Goal: Information Seeking & Learning: Find contact information

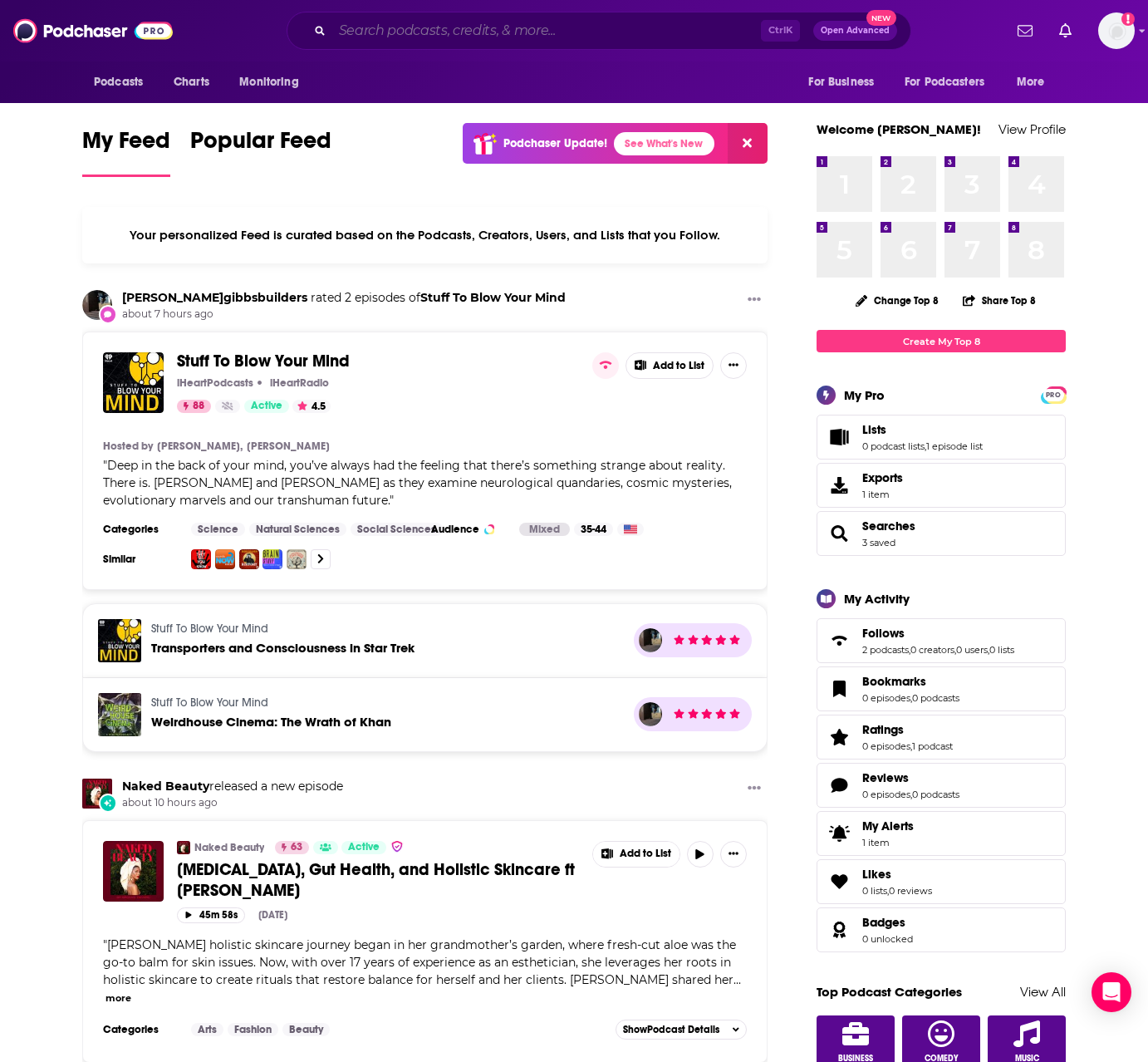
click at [501, 30] on input "Search podcasts, credits, & more..." at bounding box center [545, 31] width 428 height 27
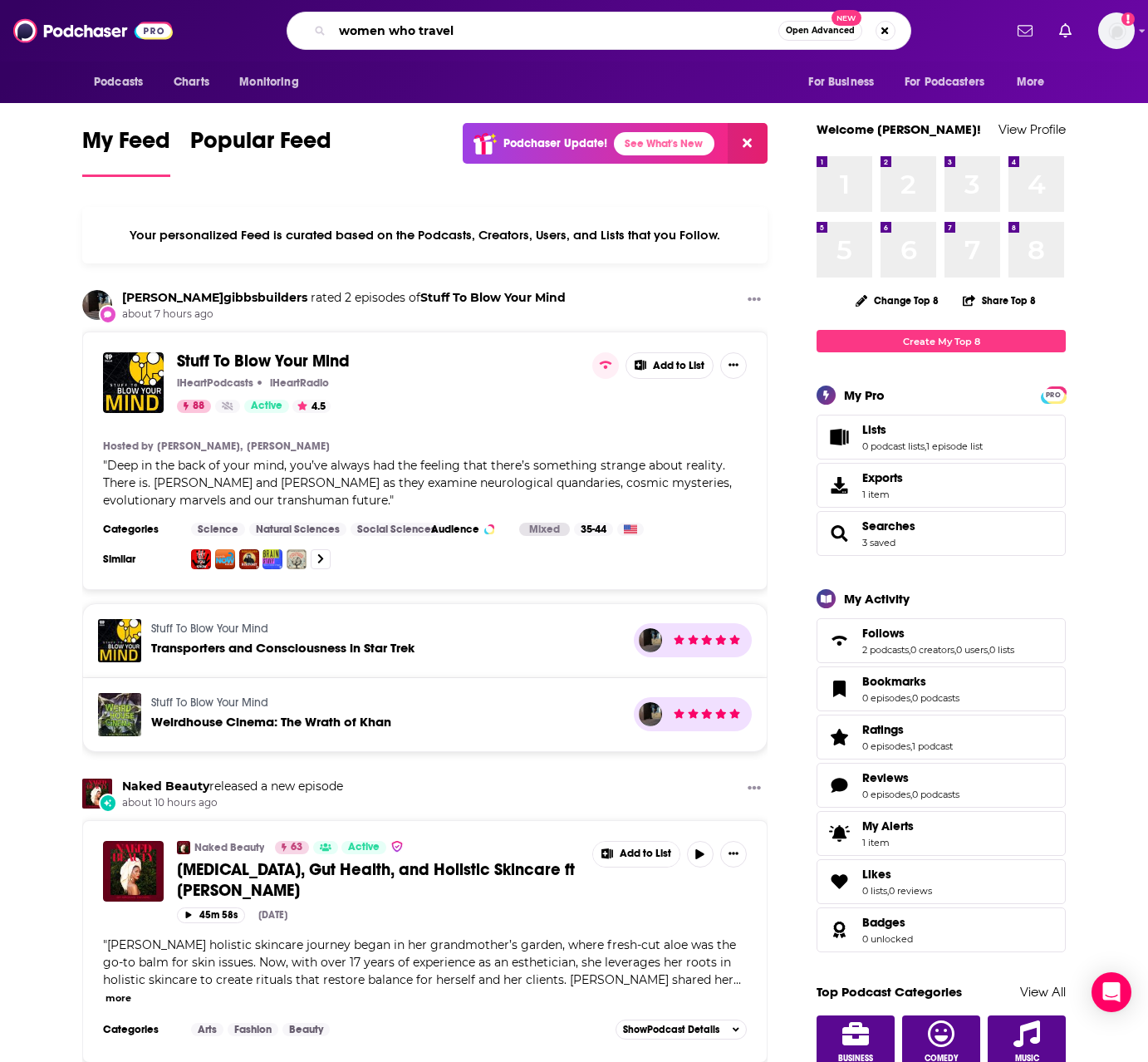
type input "women who travel"
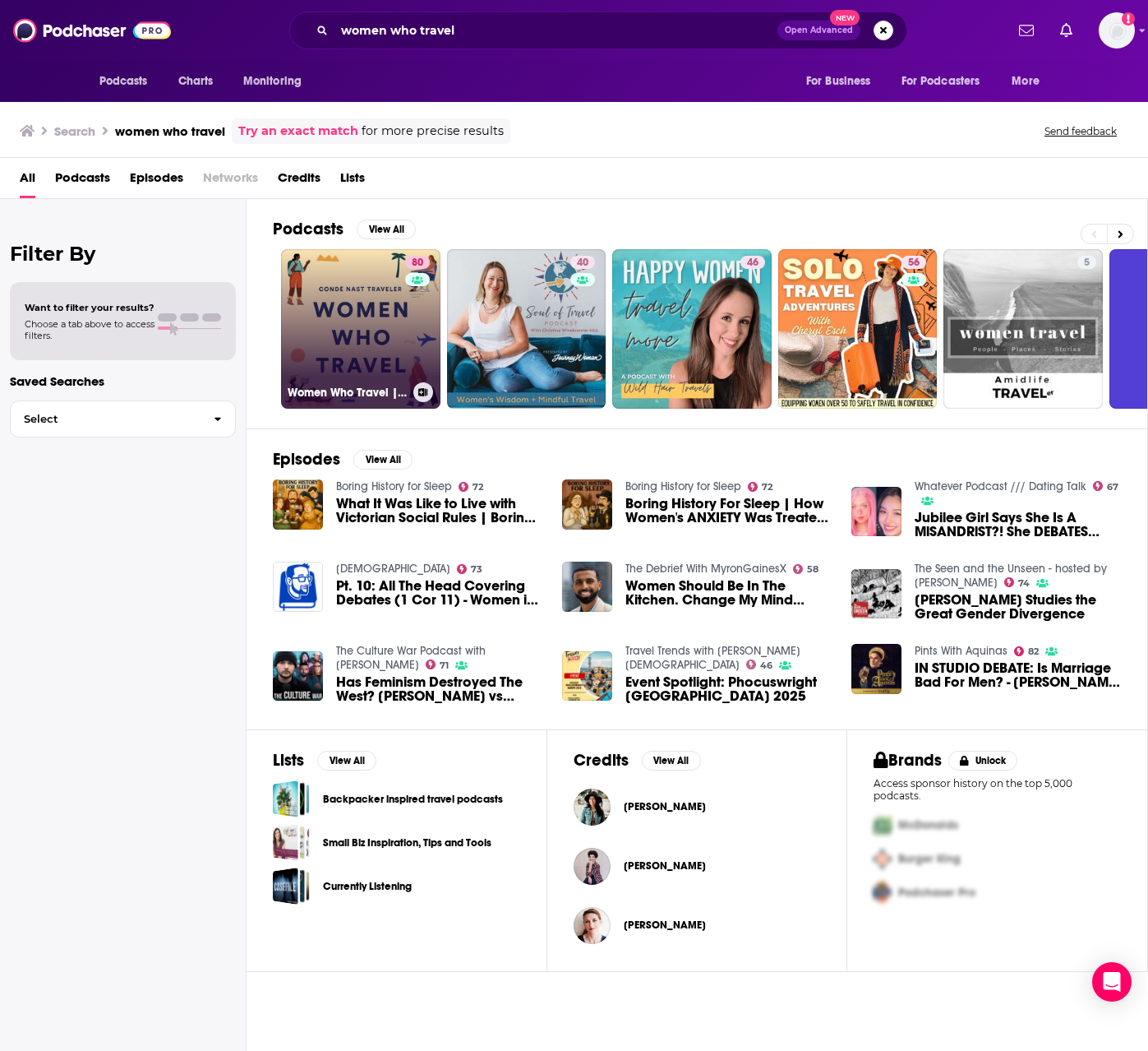
click at [376, 334] on link "80 Women Who Travel | Condé Nast Traveler" at bounding box center [361, 328] width 159 height 159
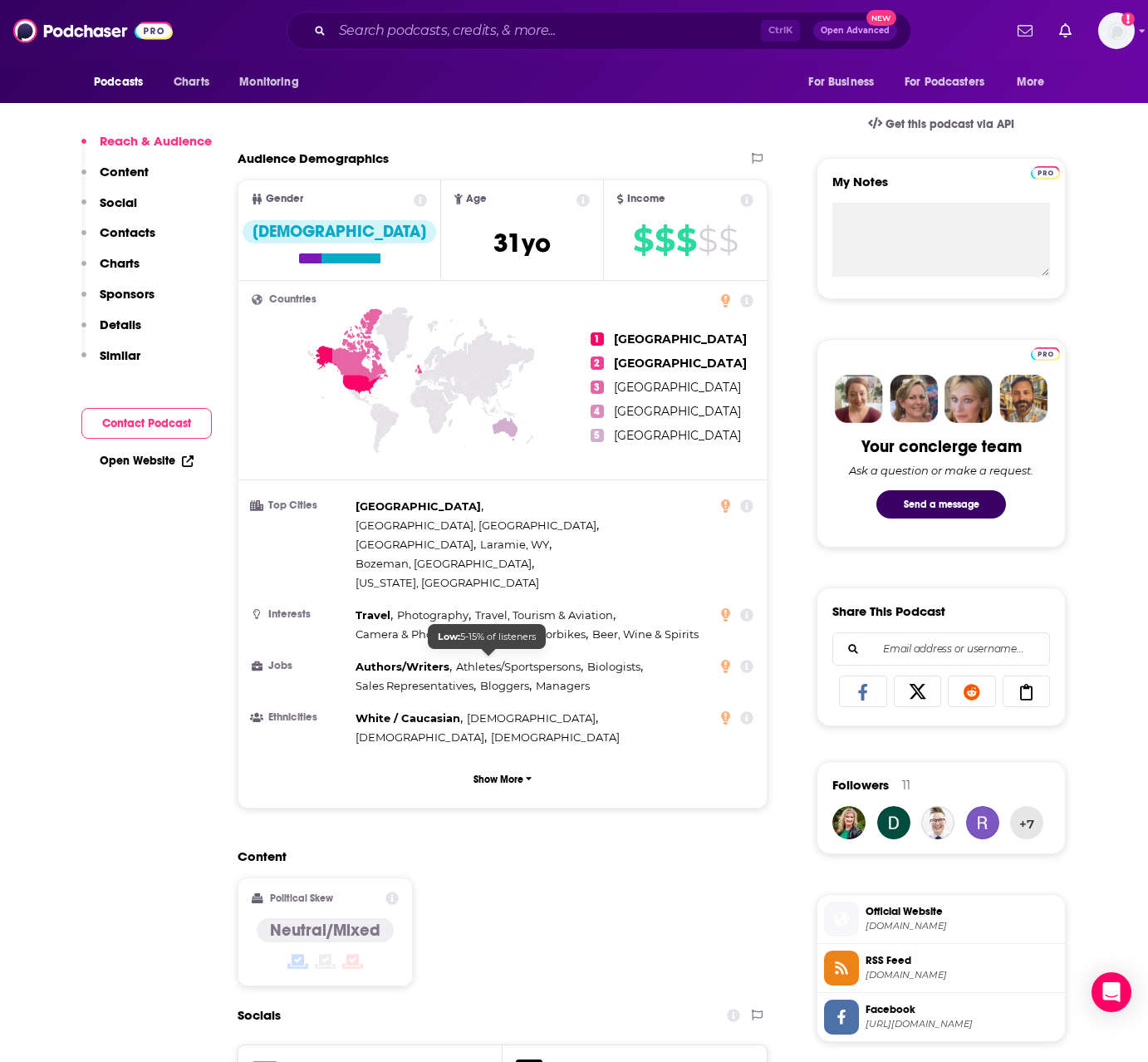
scroll to position [1080, 0]
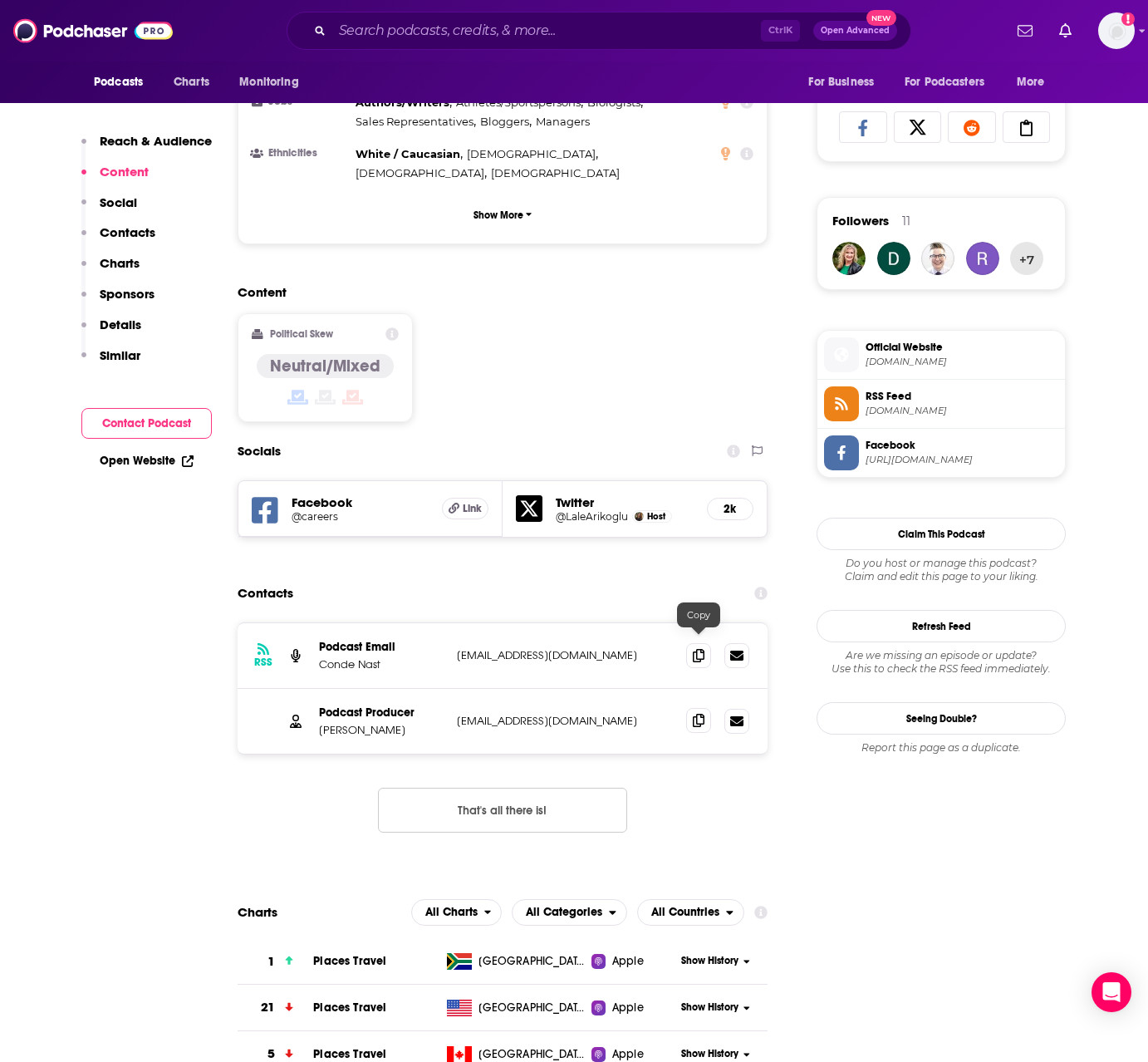
click at [700, 713] on icon at bounding box center [698, 719] width 12 height 13
drag, startPoint x: 321, startPoint y: 654, endPoint x: 403, endPoint y: 656, distance: 82.0
click at [403, 722] on p "[PERSON_NAME]" at bounding box center [380, 729] width 124 height 14
copy p "[PERSON_NAME]"
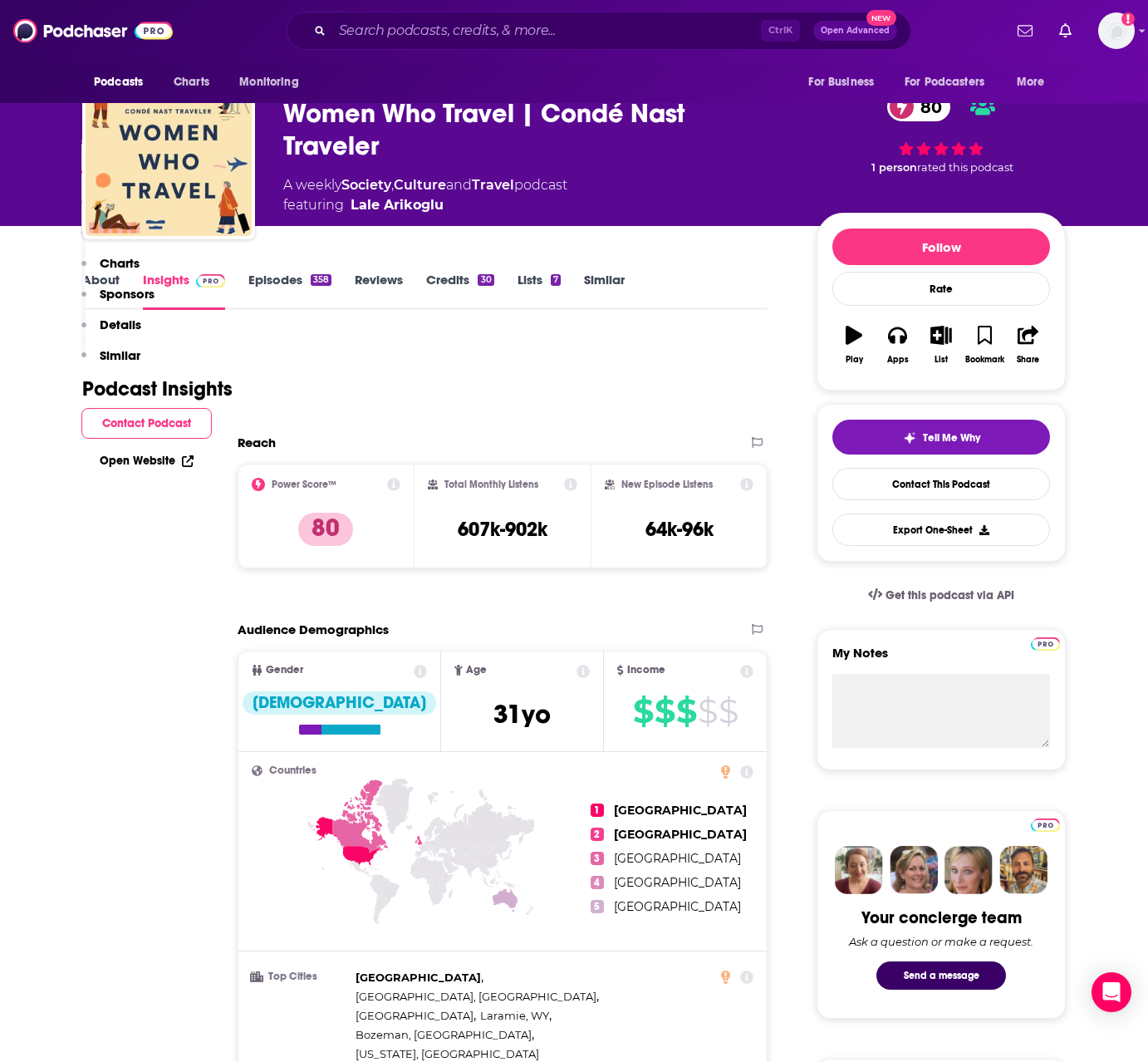
scroll to position [0, 0]
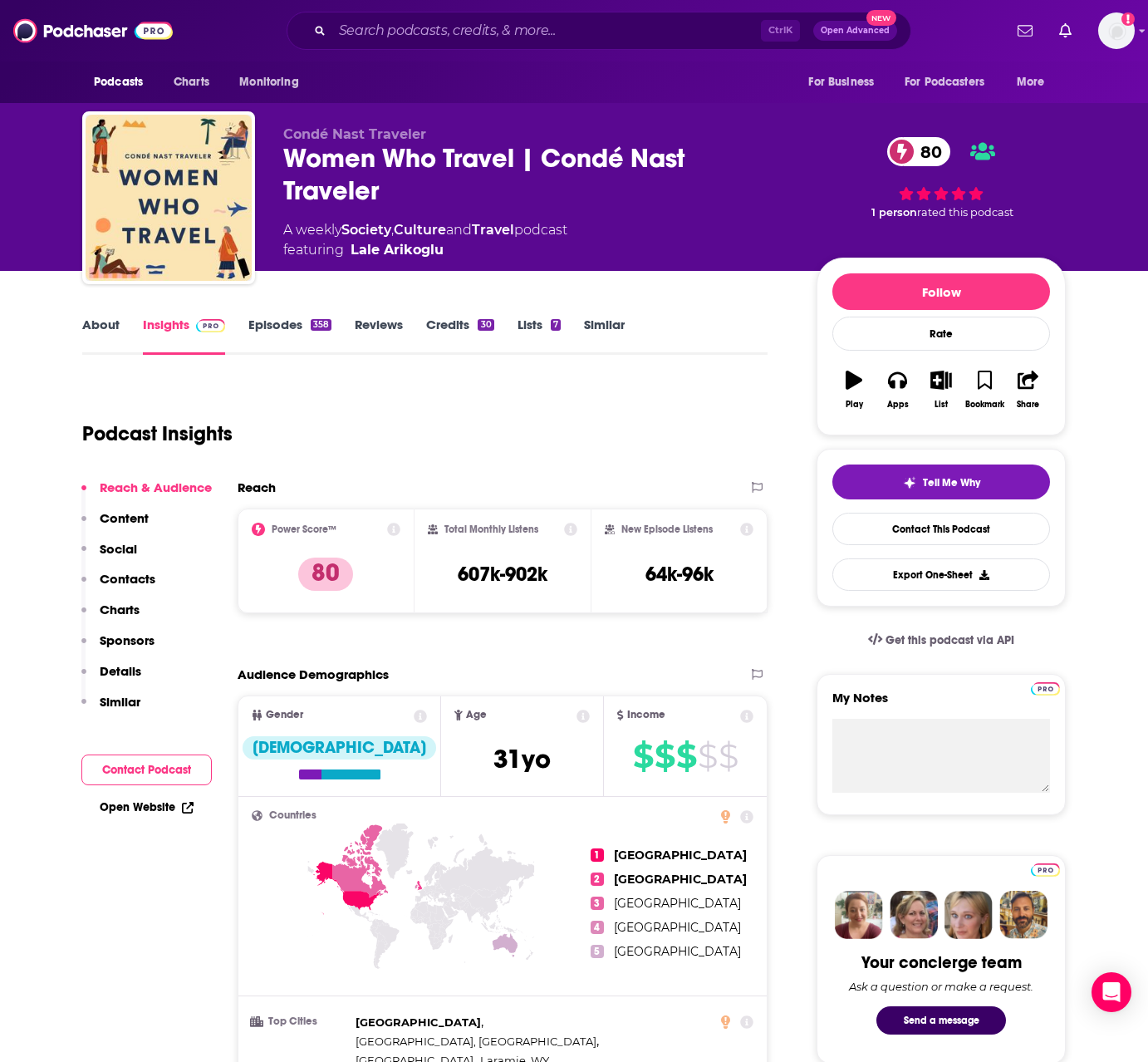
click at [112, 329] on link "About" at bounding box center [101, 336] width 38 height 38
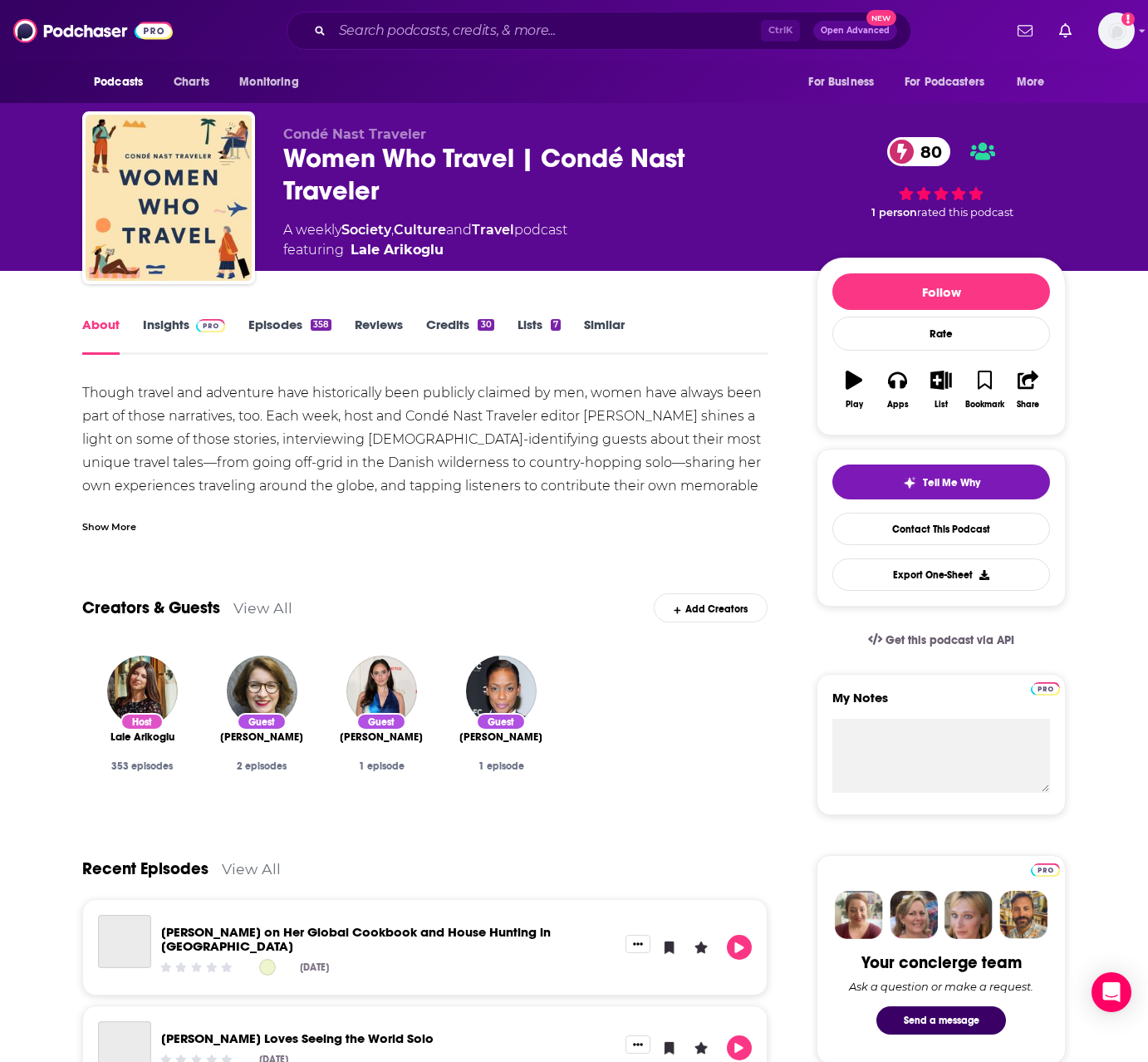
click at [107, 526] on div "Show More" at bounding box center [109, 526] width 54 height 16
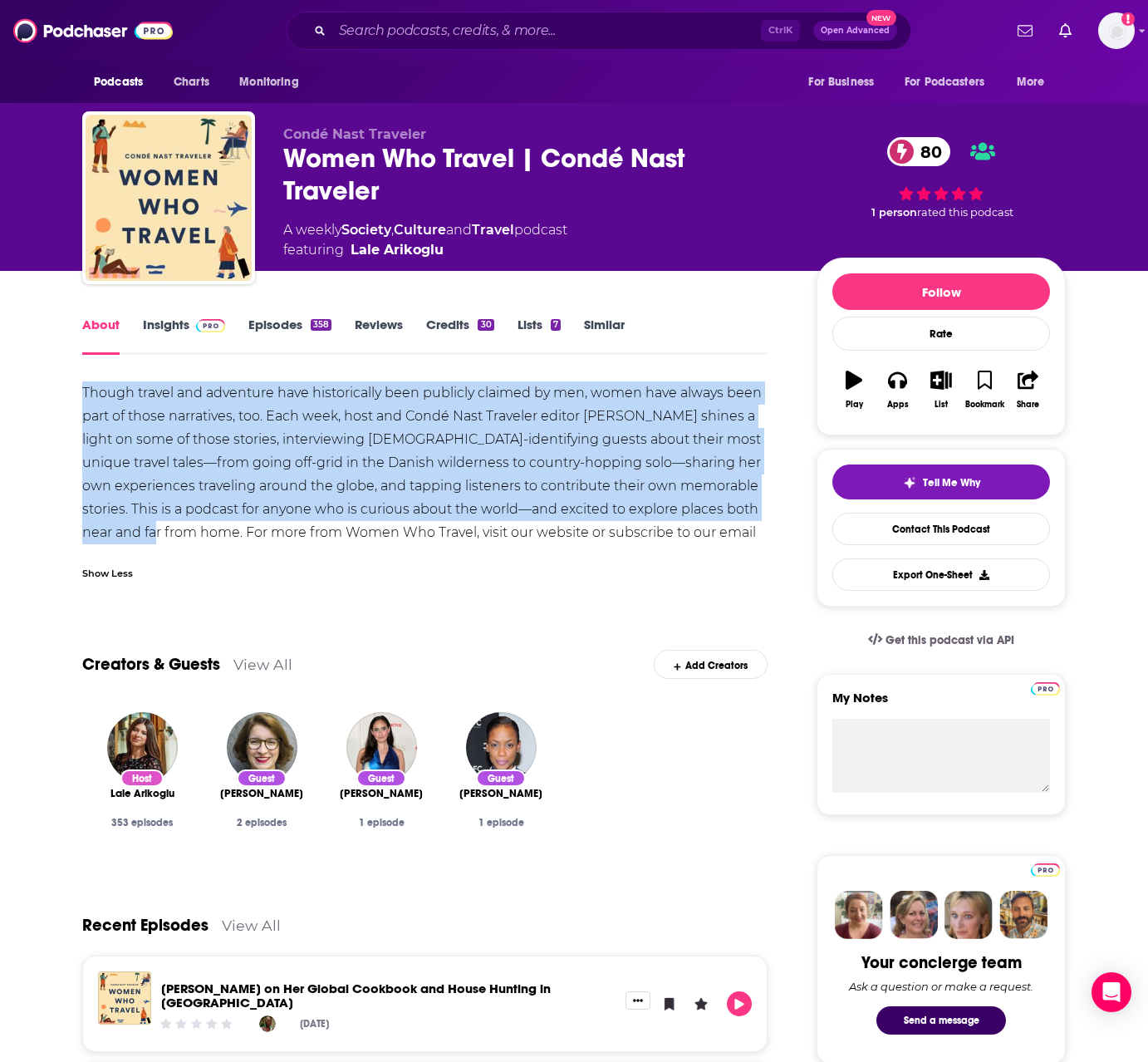
drag, startPoint x: 75, startPoint y: 392, endPoint x: 160, endPoint y: 531, distance: 162.9
copy div "Though travel and adventure have historically been publicly claimed by men, wom…"
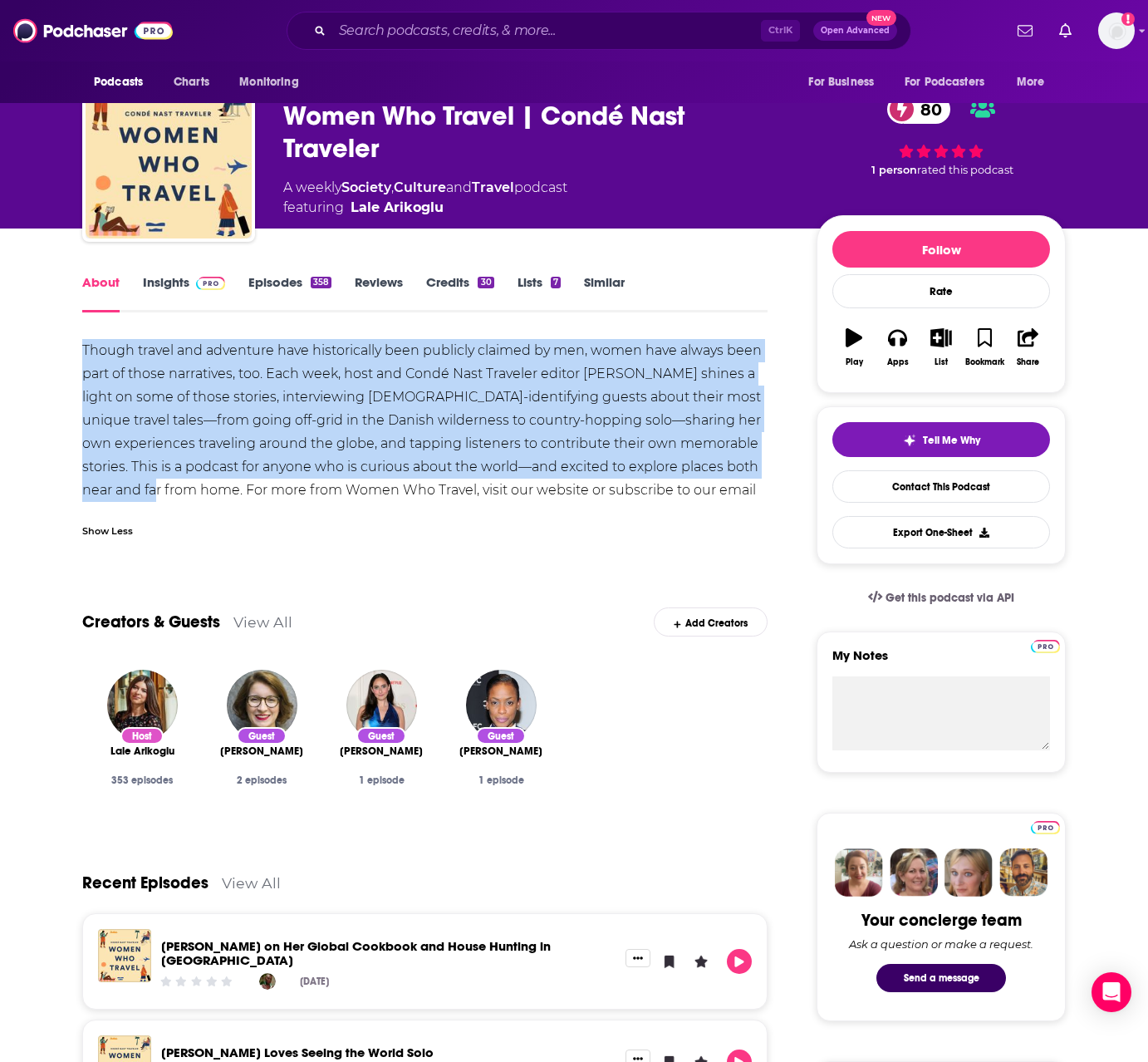
scroll to position [83, 0]
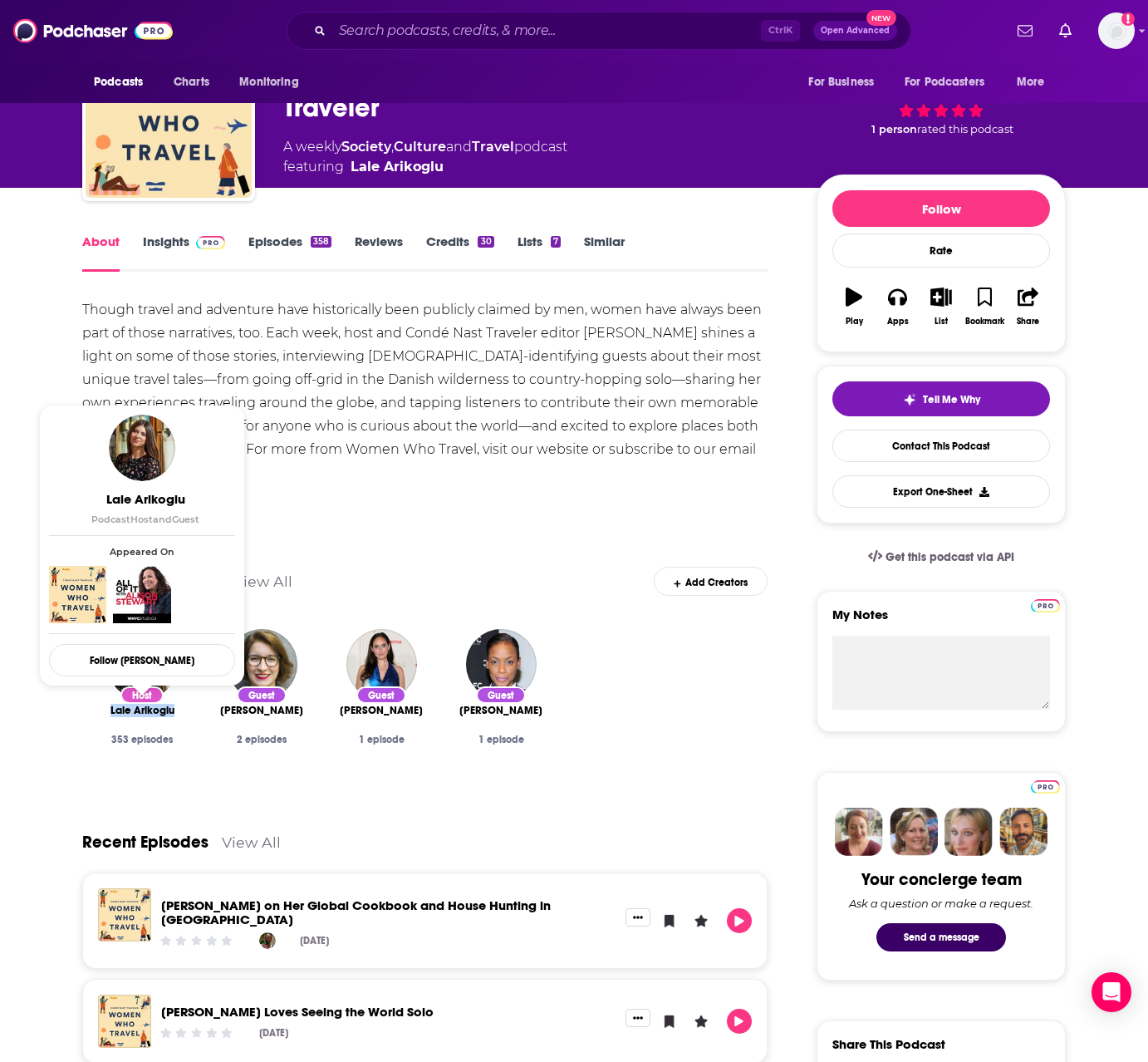
drag, startPoint x: 102, startPoint y: 705, endPoint x: 172, endPoint y: 712, distance: 70.3
click at [172, 712] on div "Lale Arikoglu" at bounding box center [142, 709] width 93 height 13
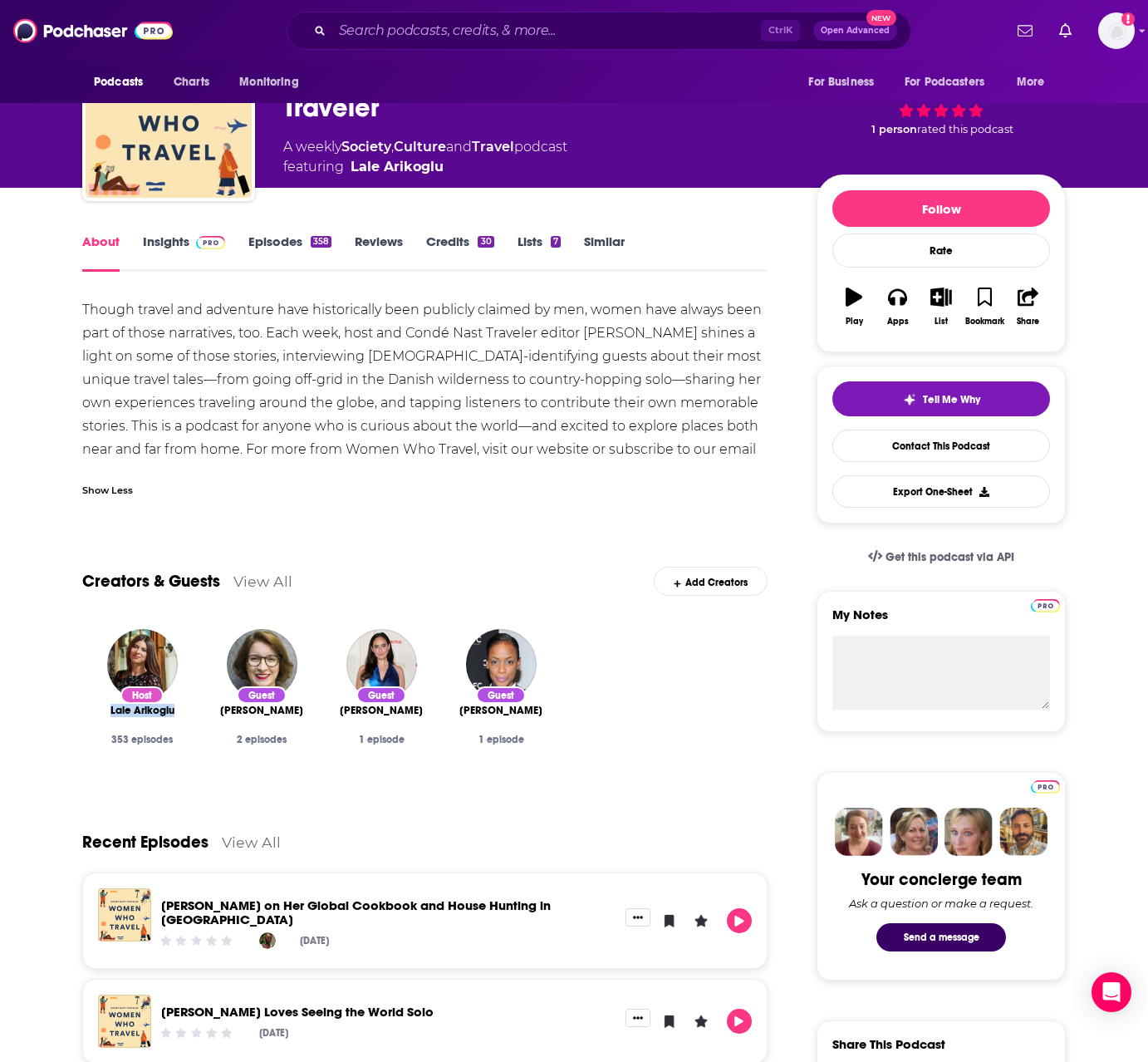
copy span "Lale Arikoglu"
